Goal: Information Seeking & Learning: Learn about a topic

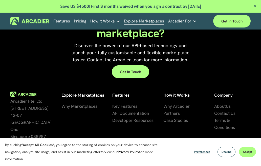
scroll to position [995, 0]
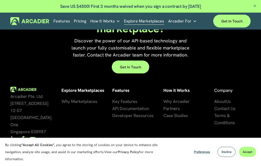
click at [0, 0] on div "How It Works Why Arcadier Intuitive marketplaces tailored to your business need…" at bounding box center [0, 0] width 0 height 0
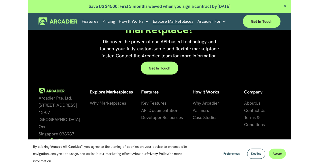
scroll to position [996, 0]
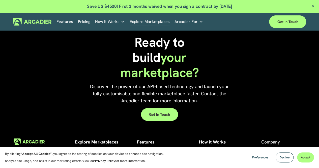
click at [0, 0] on h5 "About Us" at bounding box center [0, 0] width 0 height 0
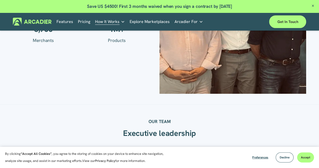
scroll to position [480, 0]
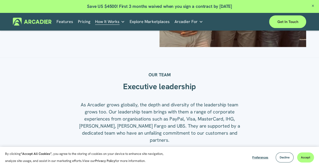
click at [82, 24] on link "Pricing" at bounding box center [84, 22] width 12 height 8
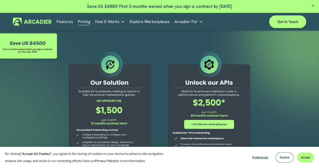
click at [0, 0] on link "Economic Development Designed to support your visitor economy agenda and invest…" at bounding box center [0, 0] width 0 height 0
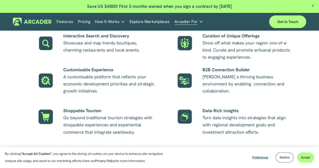
scroll to position [353, 0]
